Goal: Task Accomplishment & Management: Manage account settings

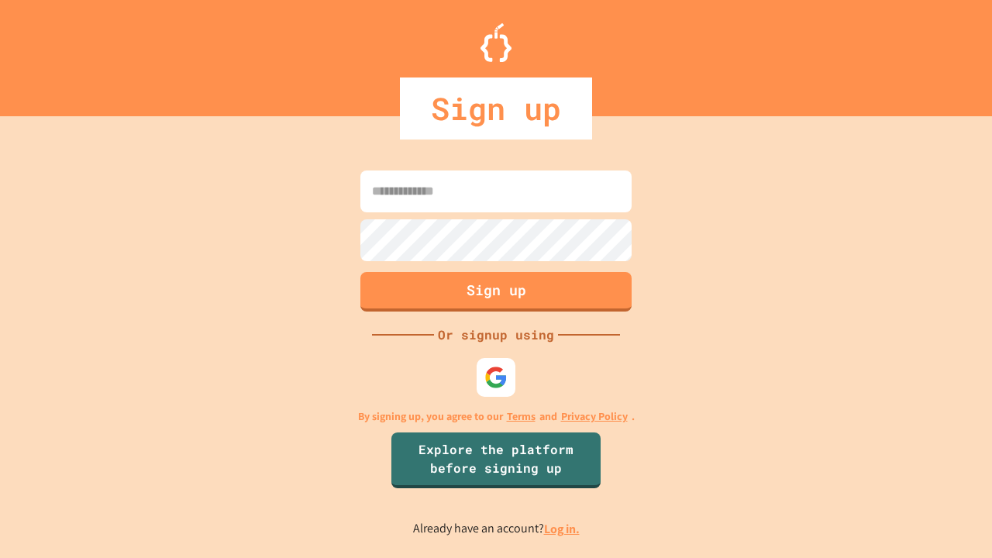
click at [563, 529] on link "Log in." at bounding box center [562, 529] width 36 height 16
